Goal: Information Seeking & Learning: Learn about a topic

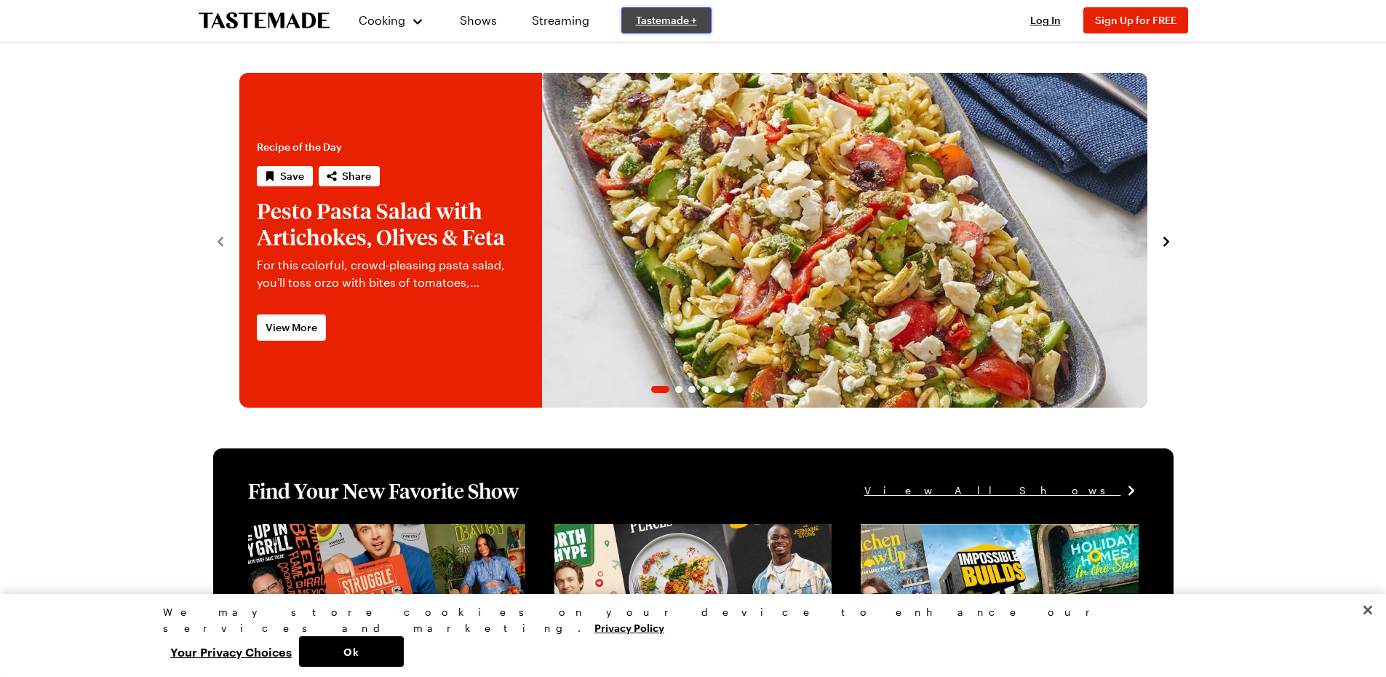
click at [643, 14] on span "Tastemade +" at bounding box center [666, 20] width 61 height 15
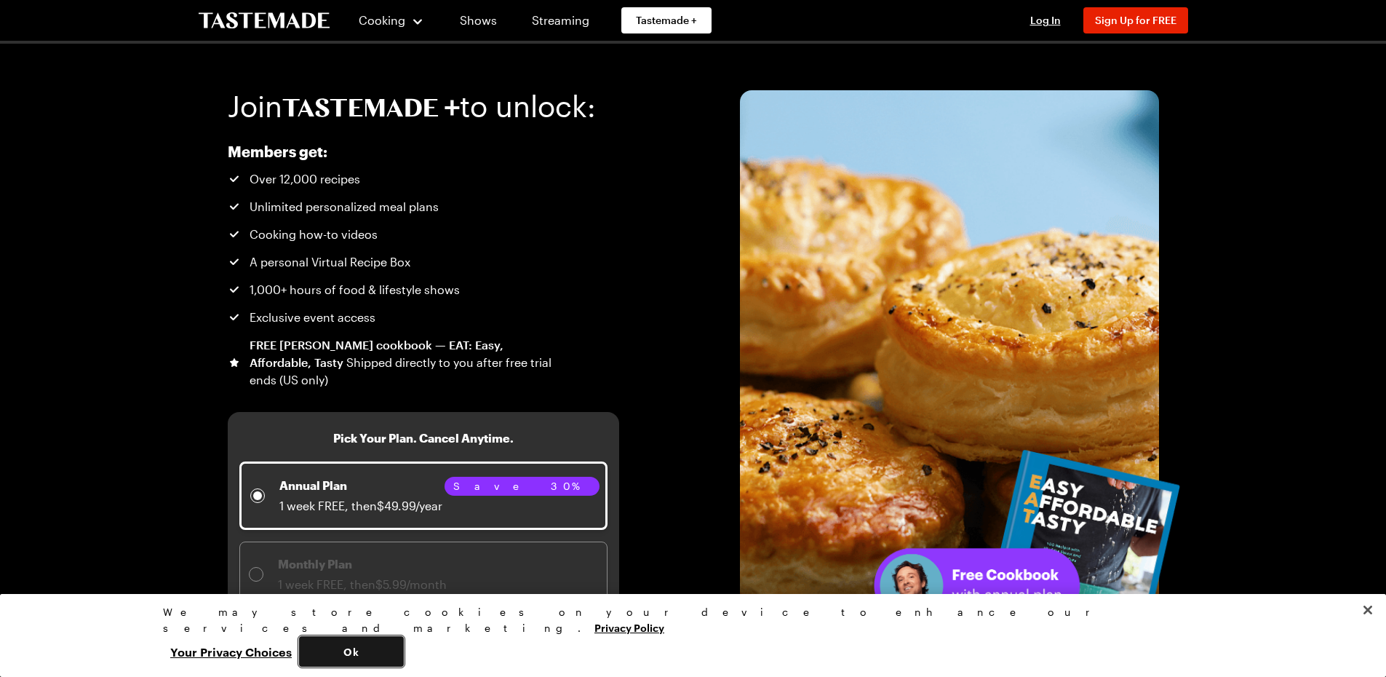
click at [404, 657] on button "Ok" at bounding box center [351, 651] width 105 height 31
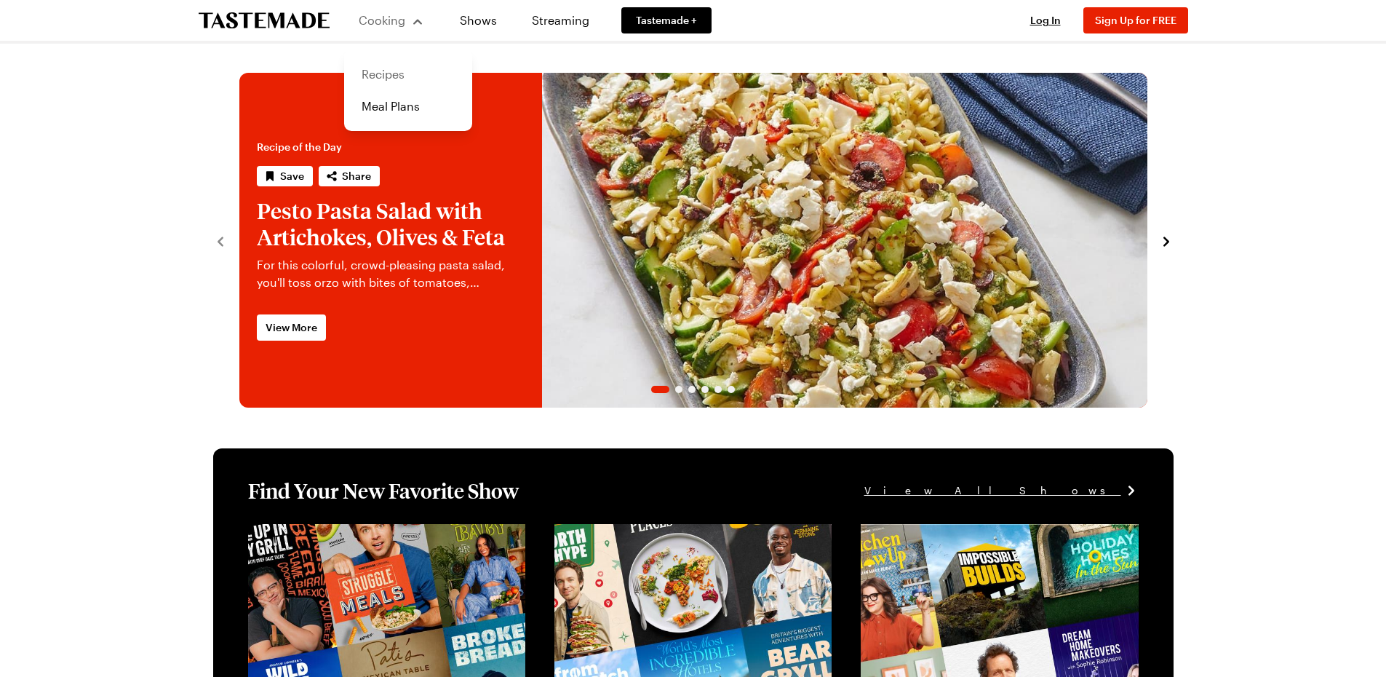
click at [365, 75] on link "Recipes" at bounding box center [408, 74] width 111 height 32
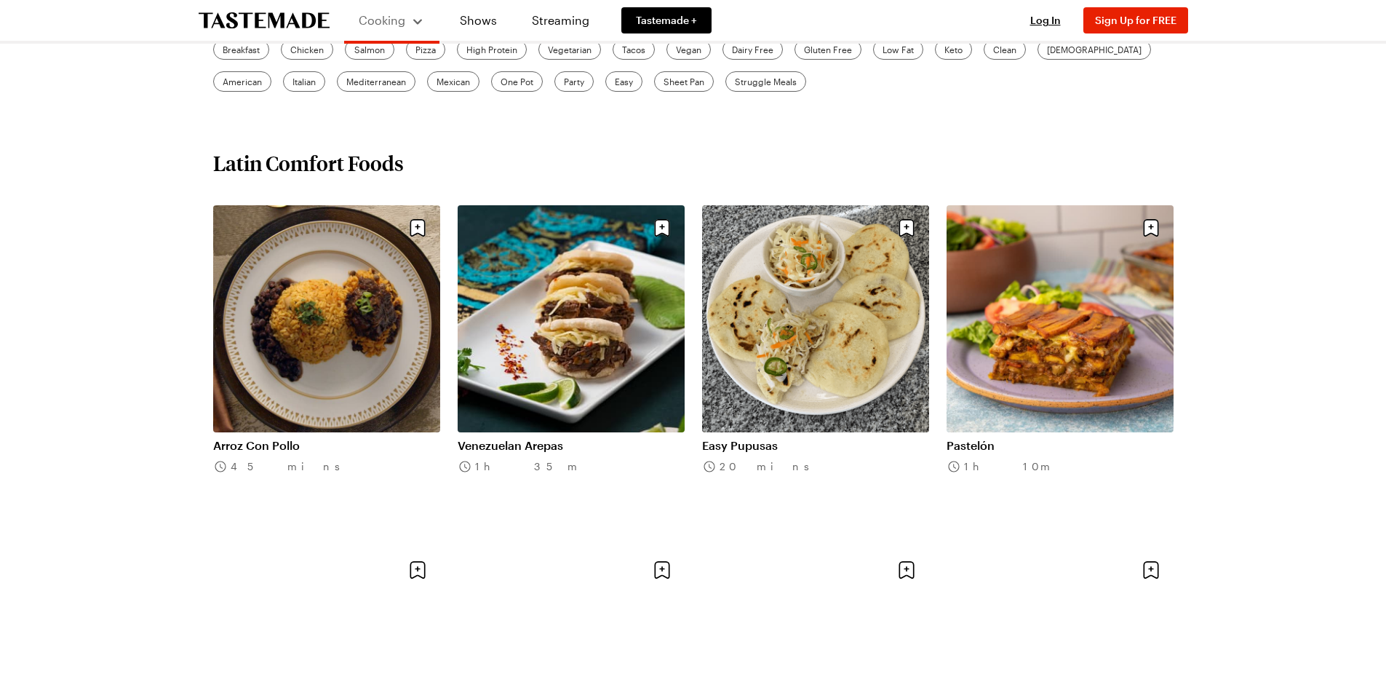
scroll to position [582, 0]
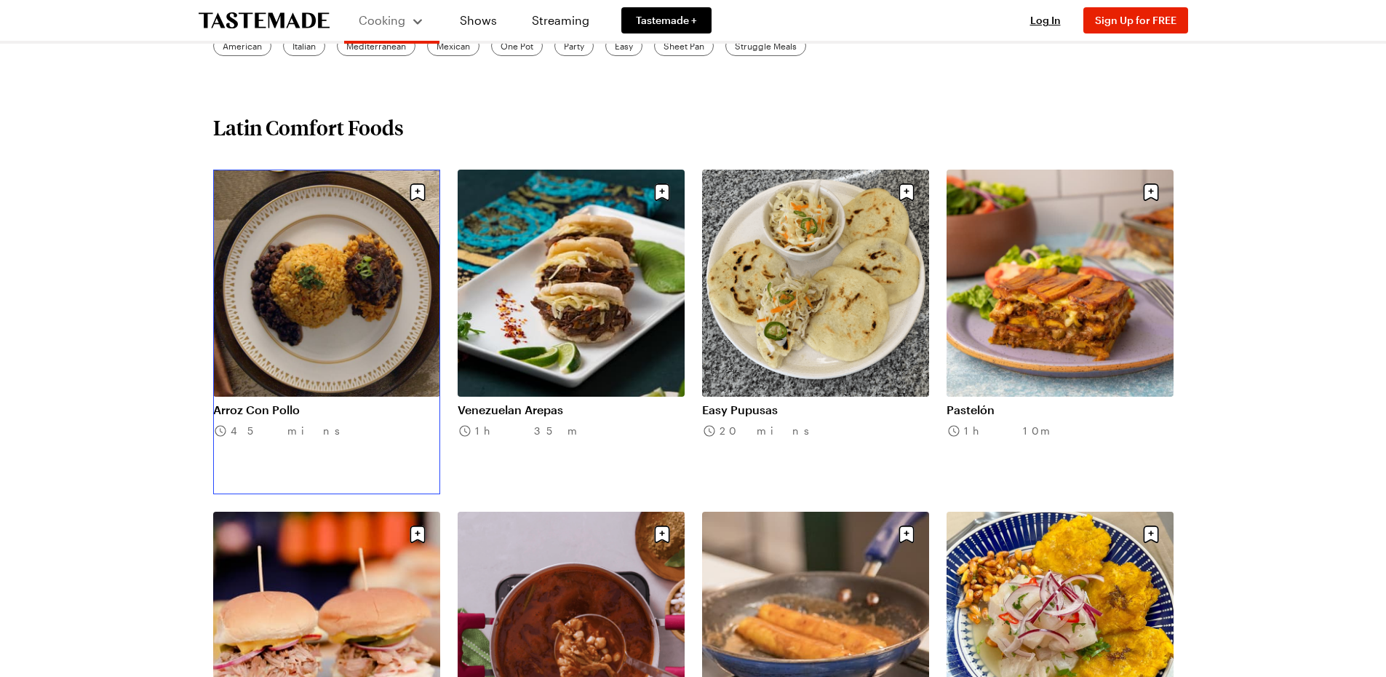
click at [300, 402] on link "Arroz Con Pollo" at bounding box center [326, 409] width 227 height 15
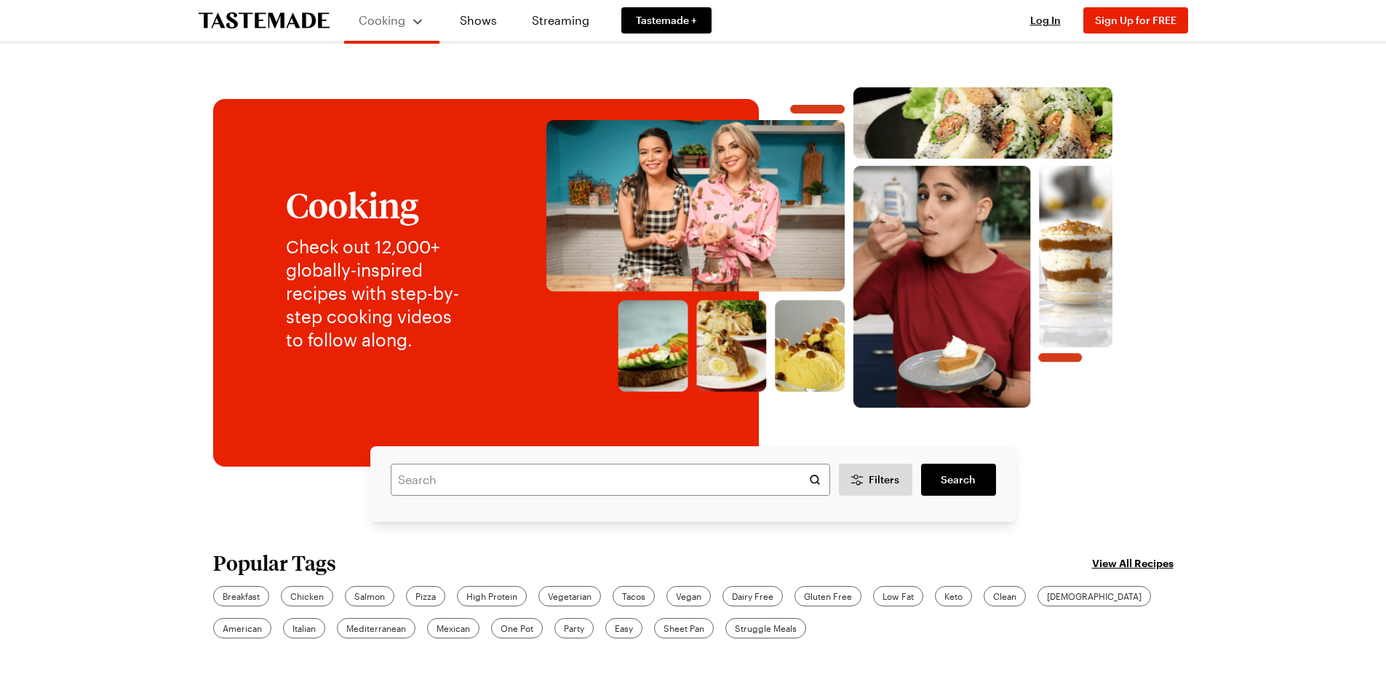
click at [224, 18] on icon "To Tastemade Home Page" at bounding box center [264, 20] width 131 height 17
